Goal: Task Accomplishment & Management: Complete application form

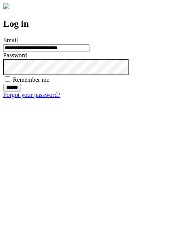
type input "**********"
click at [21, 92] on input "******" at bounding box center [12, 88] width 18 height 8
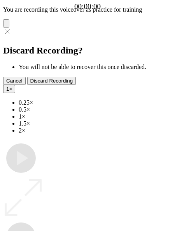
type input "**********"
